Goal: Transaction & Acquisition: Purchase product/service

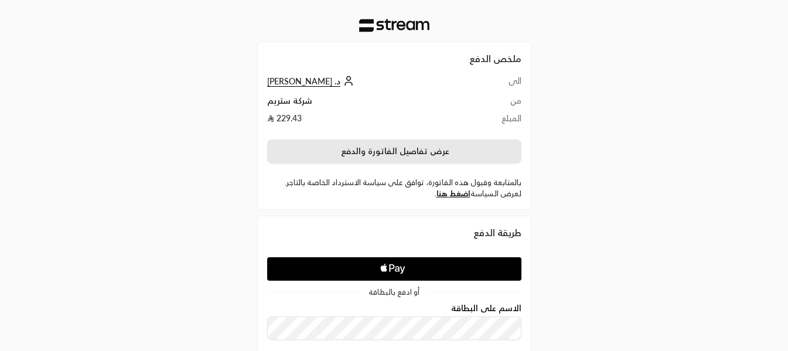
click at [379, 152] on button "عرض تفاصيل الفاتورة والدفع" at bounding box center [394, 151] width 254 height 25
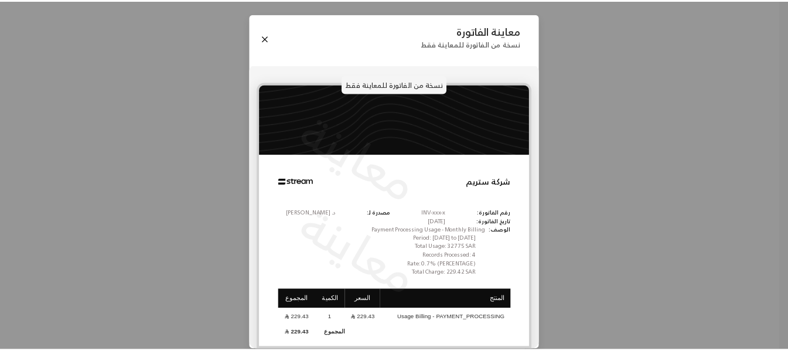
scroll to position [13, 0]
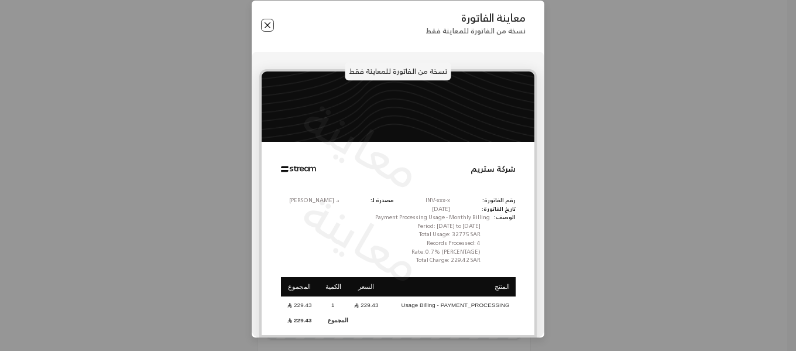
click at [274, 30] on button "Close" at bounding box center [267, 25] width 13 height 13
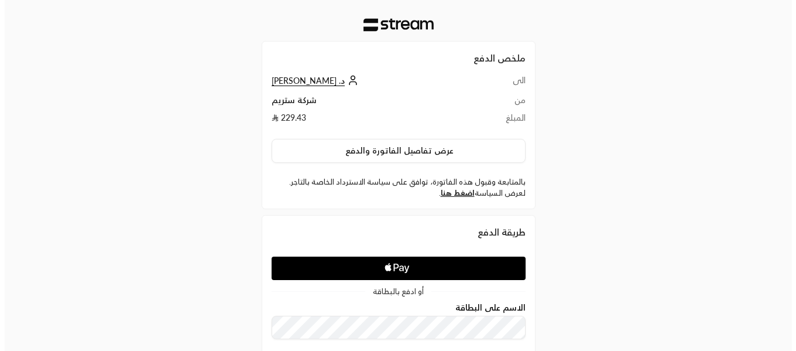
scroll to position [0, 0]
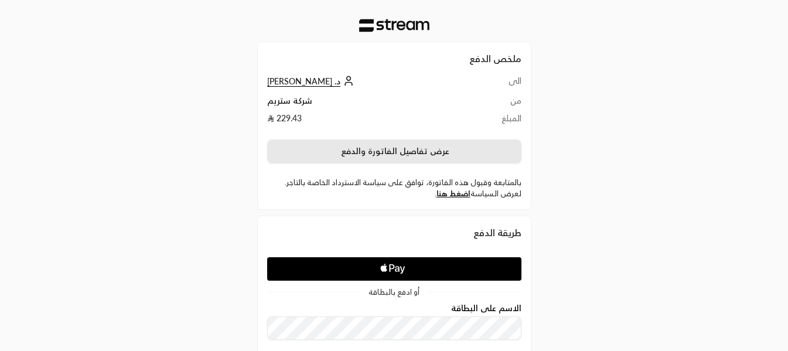
click at [416, 155] on button "عرض تفاصيل الفاتورة والدفع" at bounding box center [394, 151] width 254 height 25
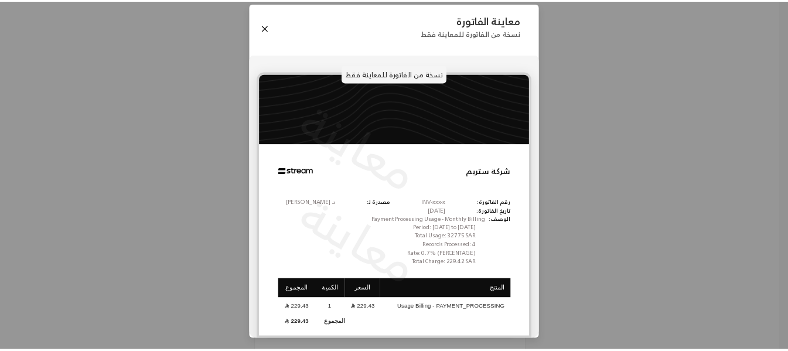
scroll to position [13, 0]
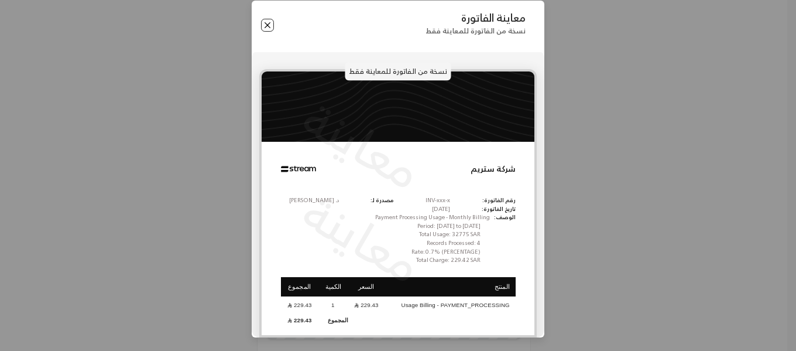
click at [273, 22] on button "Close" at bounding box center [267, 25] width 13 height 13
